Goal: Task Accomplishment & Management: Manage account settings

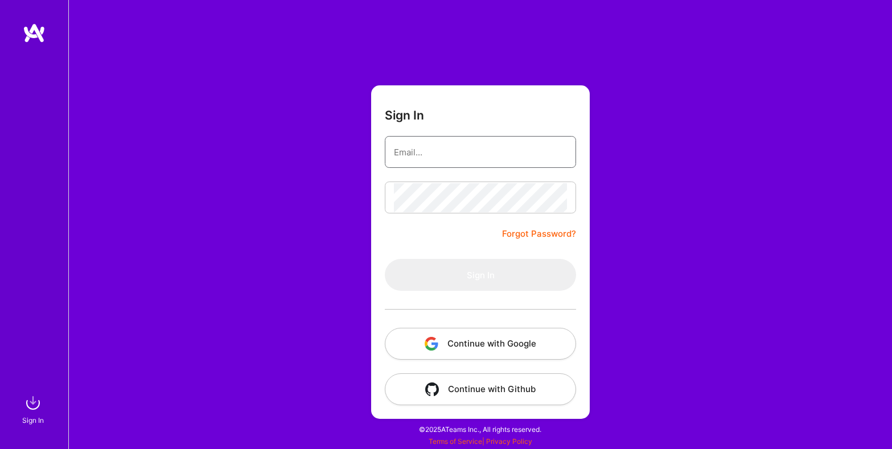
click at [467, 157] on input "email" at bounding box center [480, 152] width 173 height 29
type input "[EMAIL_ADDRESS][DOMAIN_NAME]"
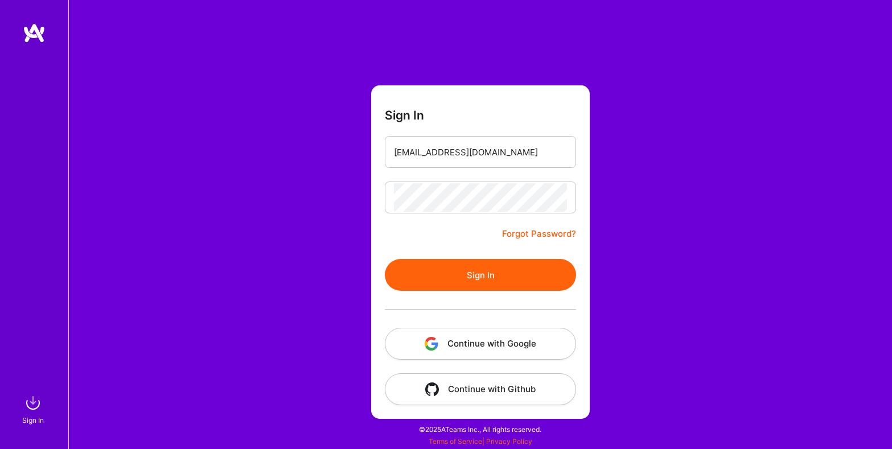
click at [483, 276] on button "Sign In" at bounding box center [480, 275] width 191 height 32
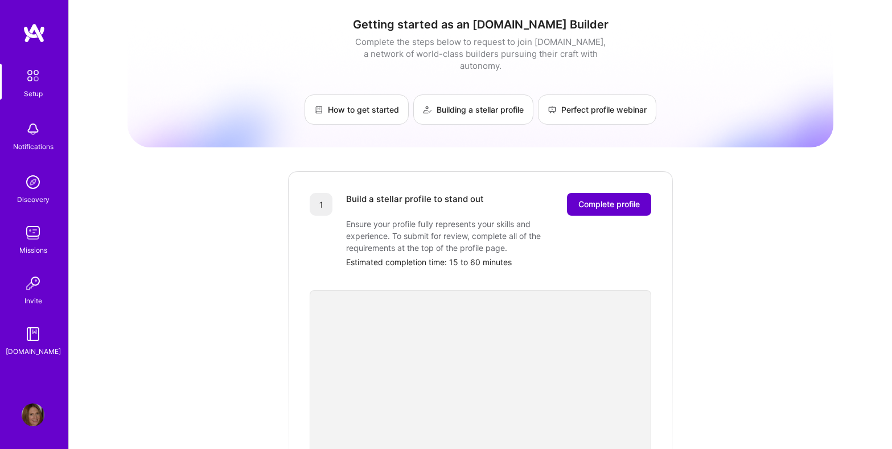
click at [610, 199] on span "Complete profile" at bounding box center [608, 204] width 61 height 11
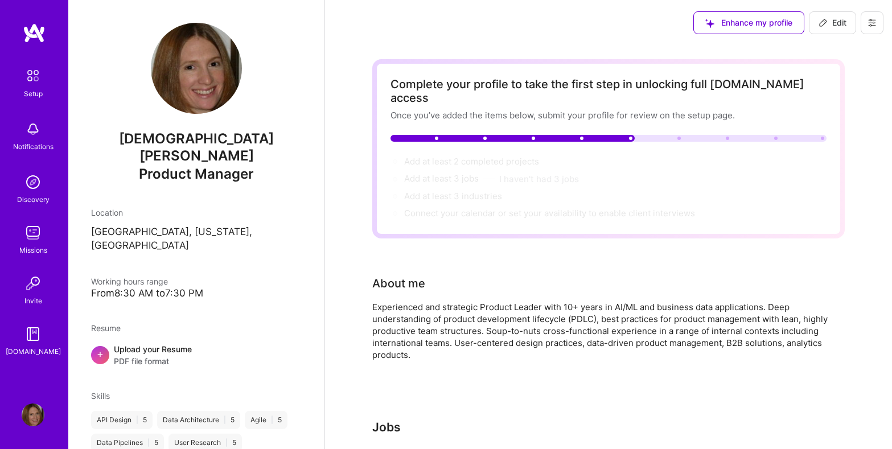
scroll to position [1, 0]
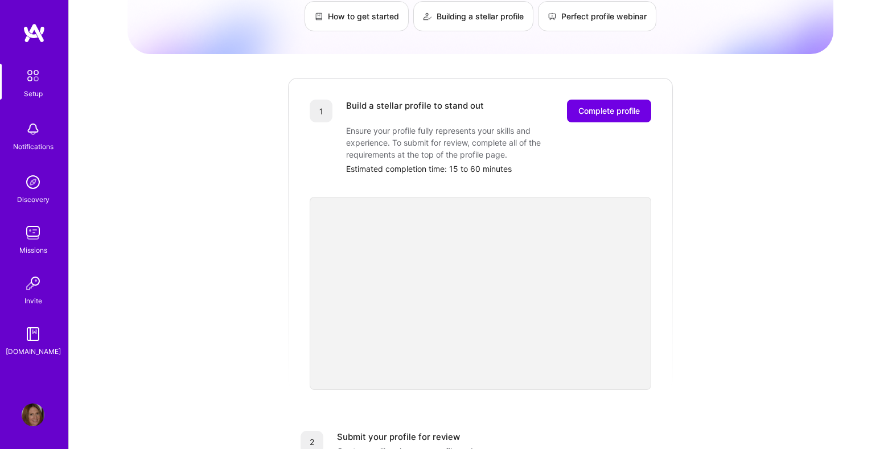
scroll to position [95, 0]
click at [638, 104] on span "Complete profile" at bounding box center [608, 109] width 61 height 11
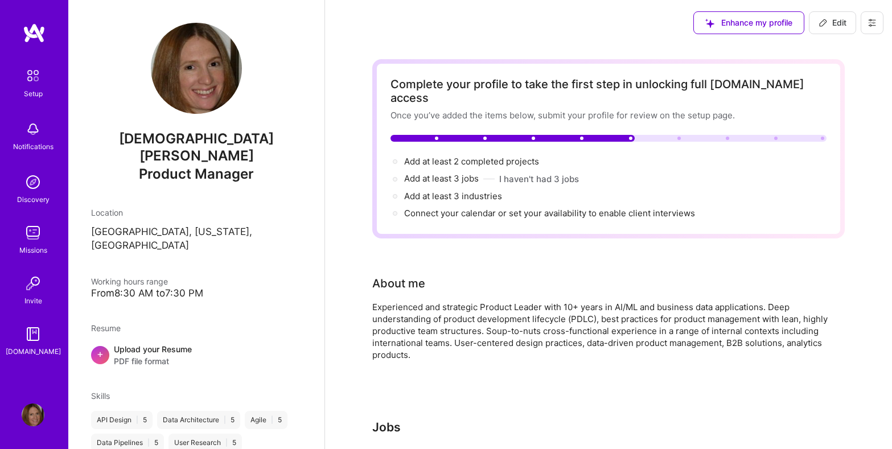
click at [819, 19] on icon at bounding box center [823, 22] width 9 height 9
select select "US"
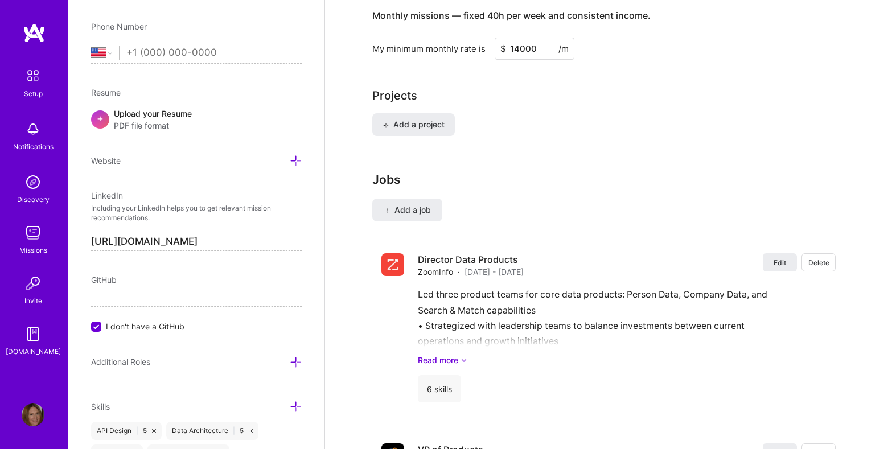
scroll to position [815, 0]
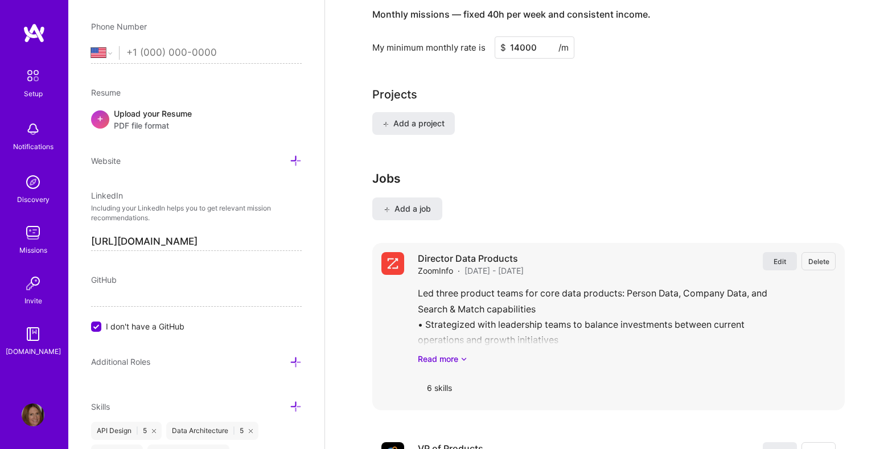
click at [775, 252] on button "Edit" at bounding box center [780, 261] width 34 height 18
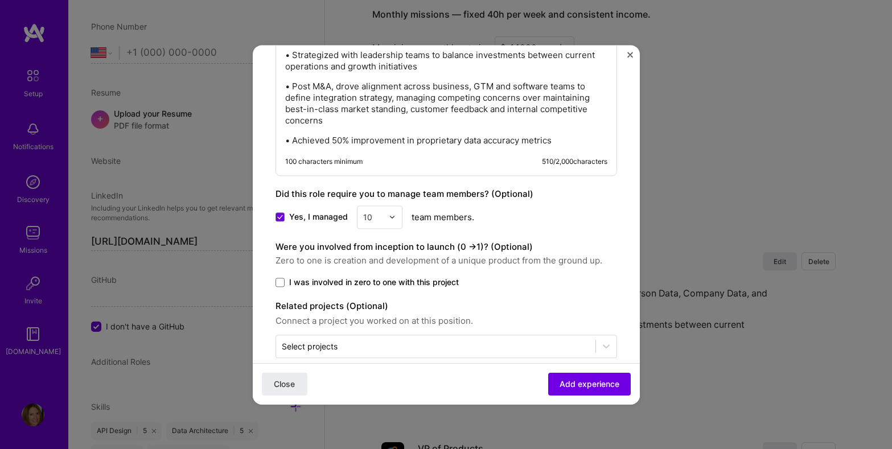
scroll to position [759, 0]
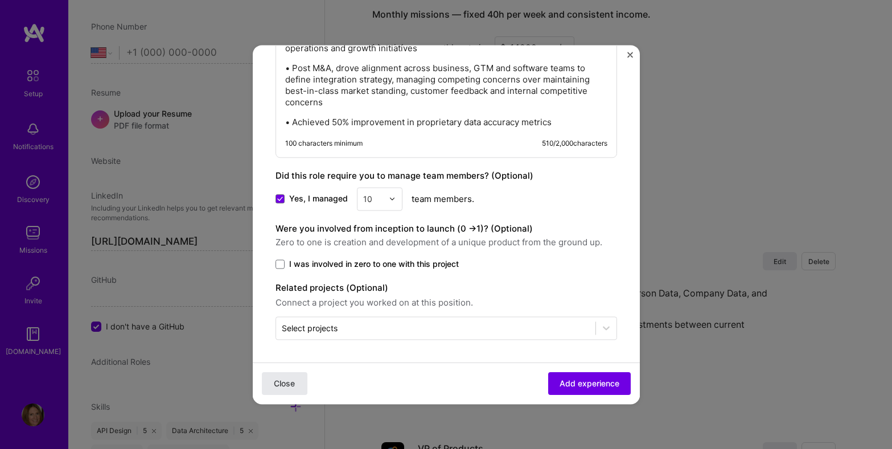
click at [290, 389] on button "Close" at bounding box center [285, 383] width 46 height 23
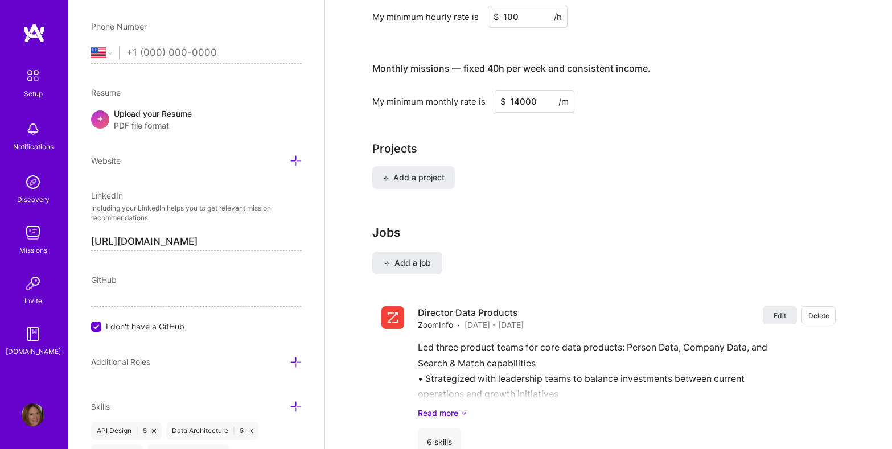
scroll to position [755, 0]
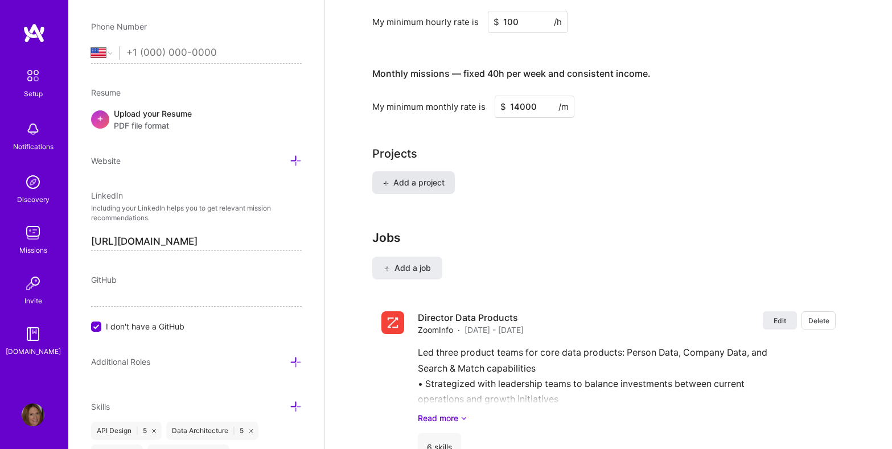
click at [402, 177] on span "Add a project" at bounding box center [414, 182] width 62 height 11
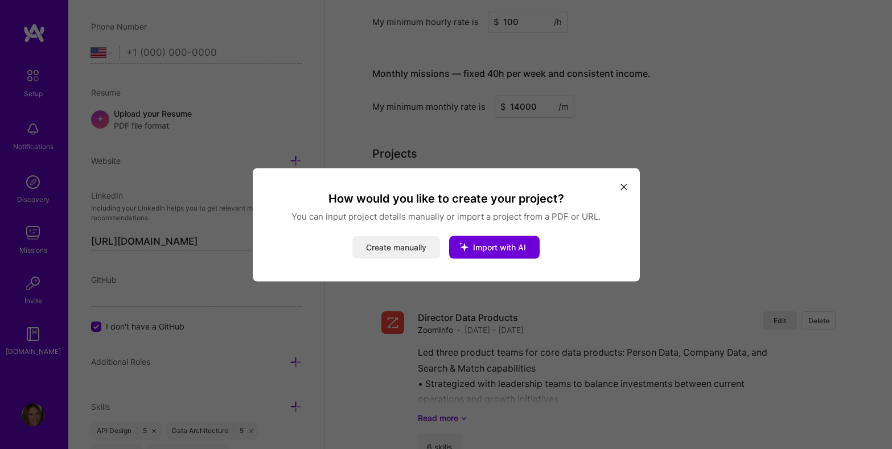
click at [377, 241] on button "Create manually" at bounding box center [396, 247] width 88 height 23
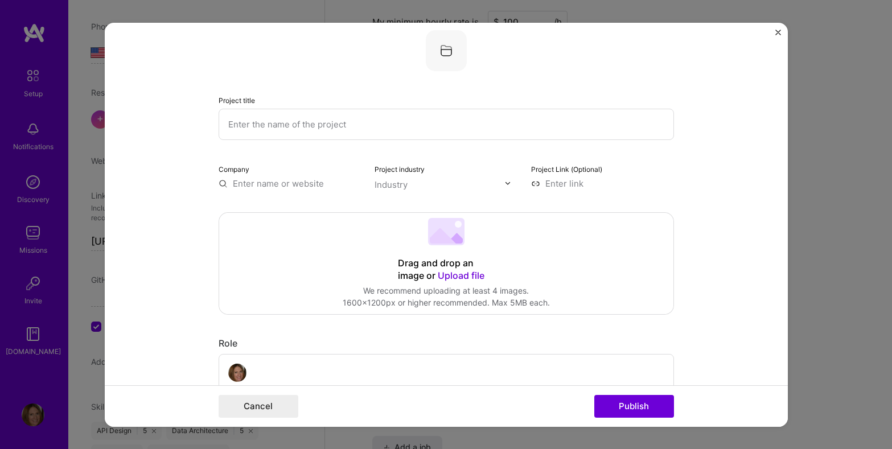
scroll to position [0, 0]
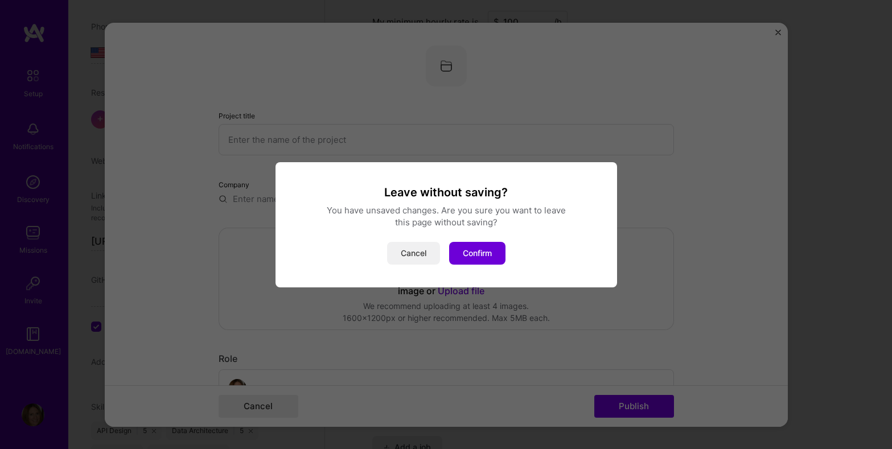
click at [403, 251] on button "Cancel" at bounding box center [413, 253] width 53 height 23
